Goal: Share content: Share content

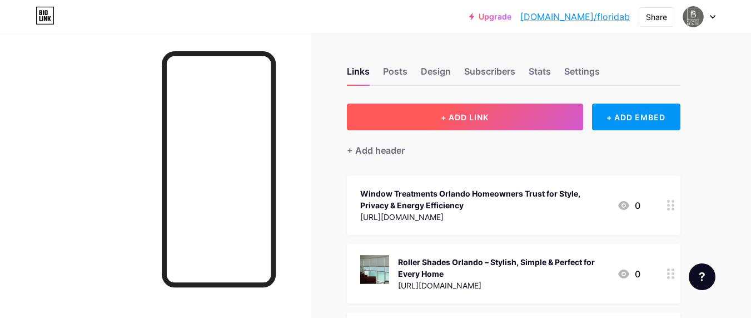
click at [485, 110] on button "+ ADD LINK" at bounding box center [465, 116] width 236 height 27
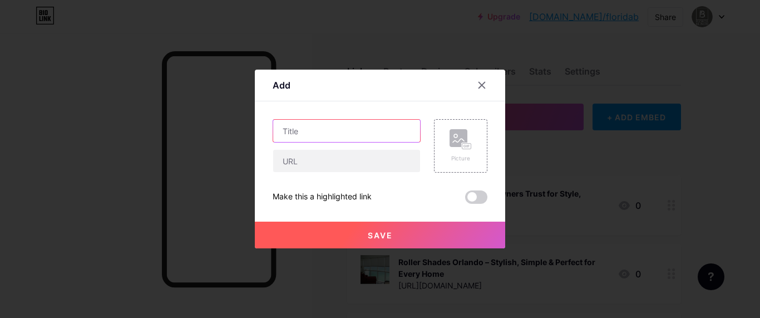
click at [290, 132] on input "text" at bounding box center [346, 131] width 147 height 22
paste input "[URL][DOMAIN_NAME]"
type input "[URL][DOMAIN_NAME]"
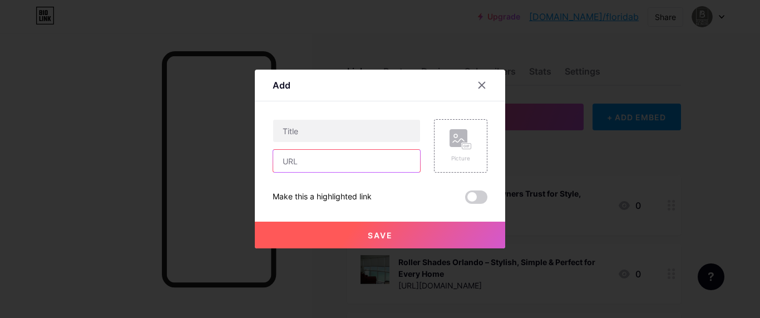
click at [339, 163] on input "text" at bounding box center [346, 161] width 147 height 22
paste input "[URL][DOMAIN_NAME]"
type input "[URL][DOMAIN_NAME]"
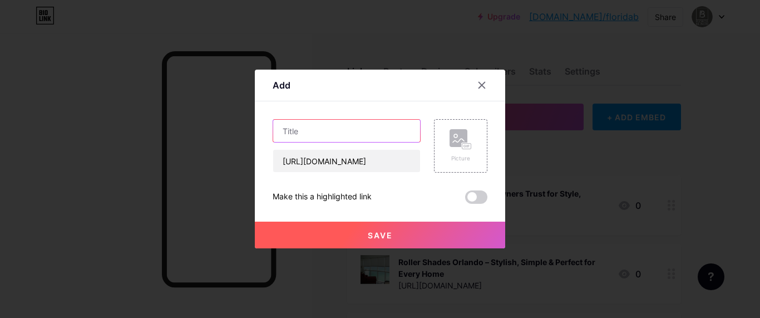
click at [328, 126] on input "text" at bounding box center [346, 131] width 147 height 22
paste input "Roller Shades Orlando – Modern, Practical, and Stylish Window Solutions"
type input "Roller Shades Orlando – Modern, Practical, and Stylish Window Solutions"
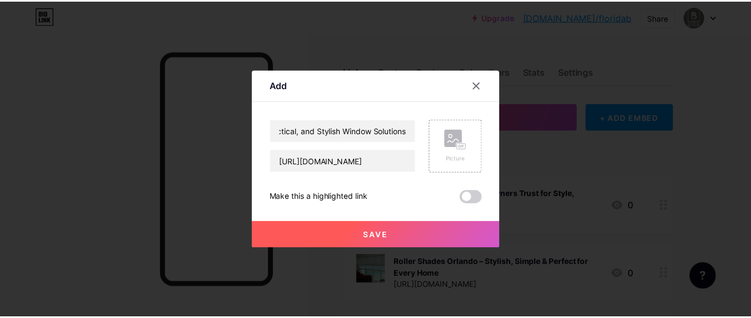
scroll to position [0, 0]
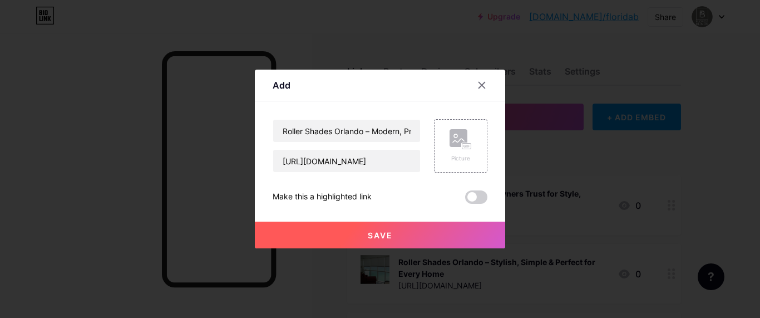
click at [477, 195] on span at bounding box center [476, 196] width 22 height 13
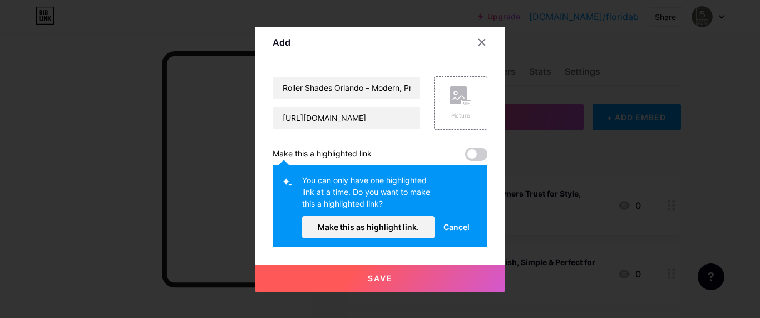
click at [381, 290] on button "Save" at bounding box center [380, 278] width 250 height 27
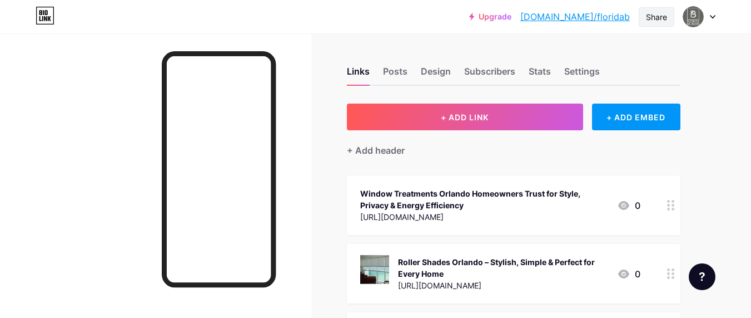
click at [657, 15] on div "Share" at bounding box center [656, 17] width 21 height 12
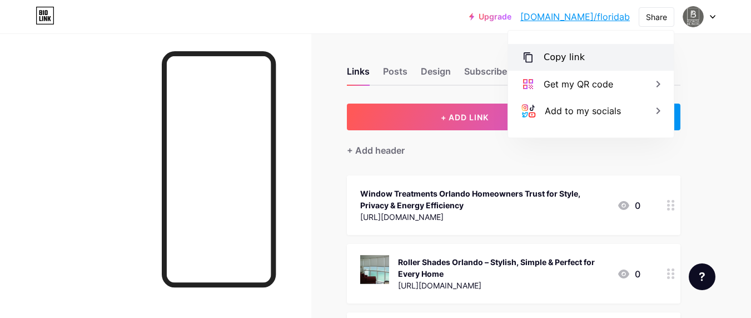
click at [555, 55] on div "Copy link" at bounding box center [564, 57] width 41 height 13
